Goal: Find specific page/section: Find specific page/section

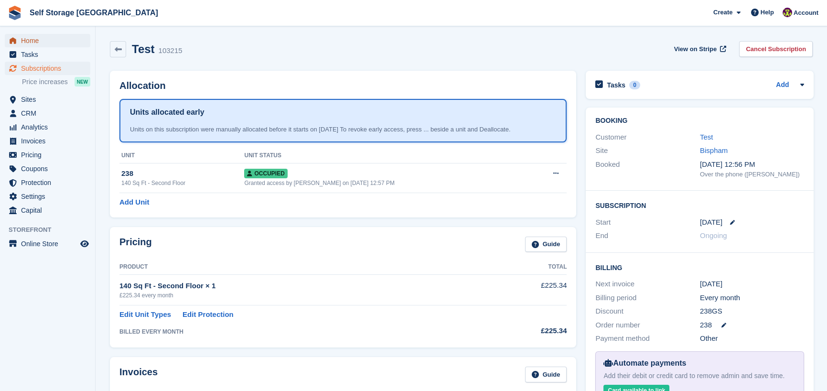
click at [38, 40] on span "Home" at bounding box center [49, 40] width 57 height 13
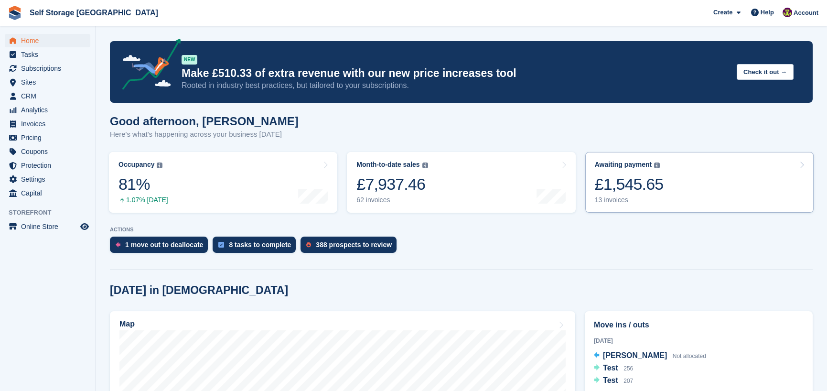
click at [620, 200] on div "13 invoices" at bounding box center [629, 200] width 69 height 8
